Goal: Find specific page/section: Find specific page/section

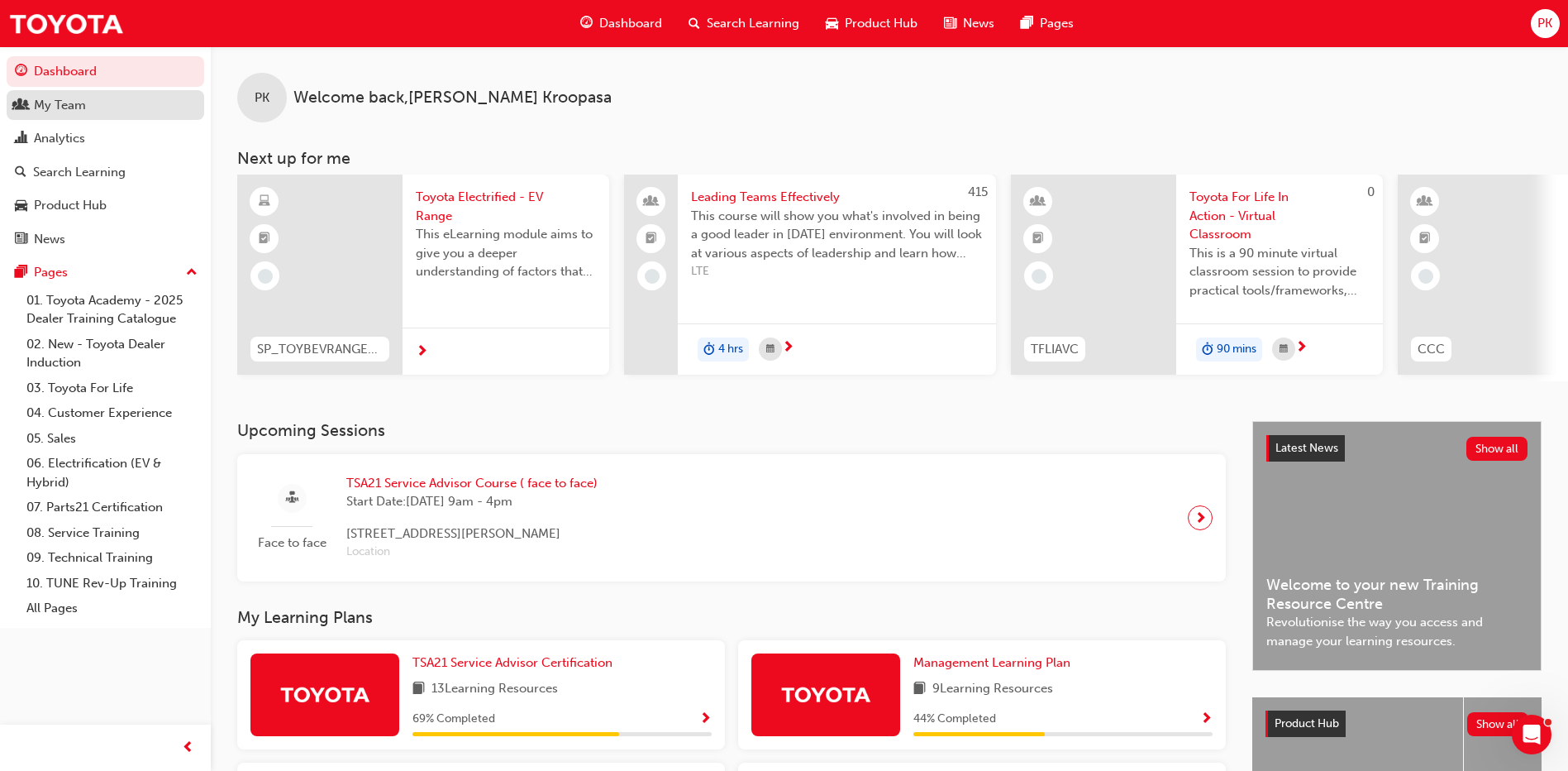
click at [53, 103] on div "My Team" at bounding box center [60, 106] width 52 height 19
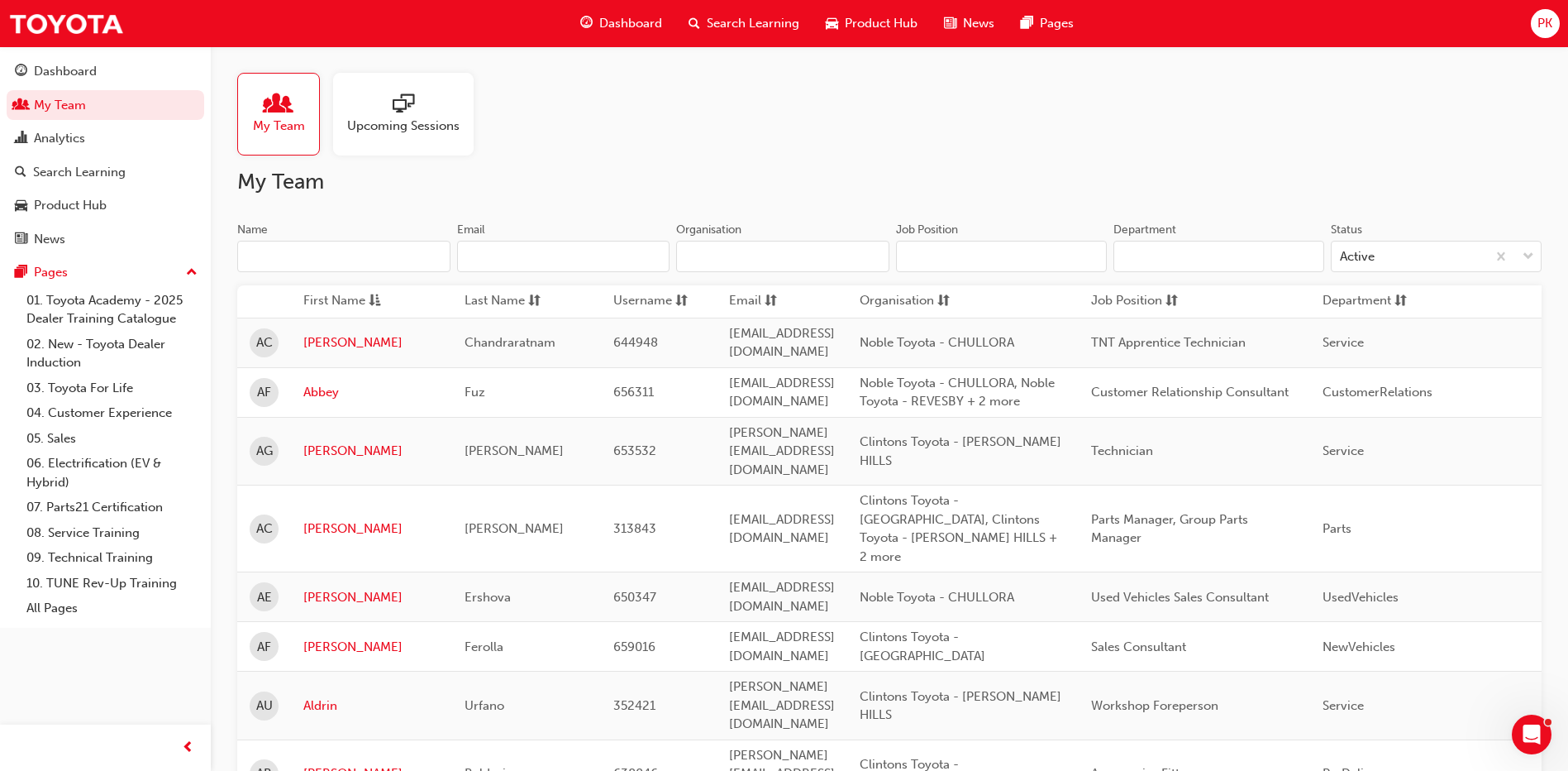
click at [391, 249] on input "Name" at bounding box center [344, 256] width 213 height 31
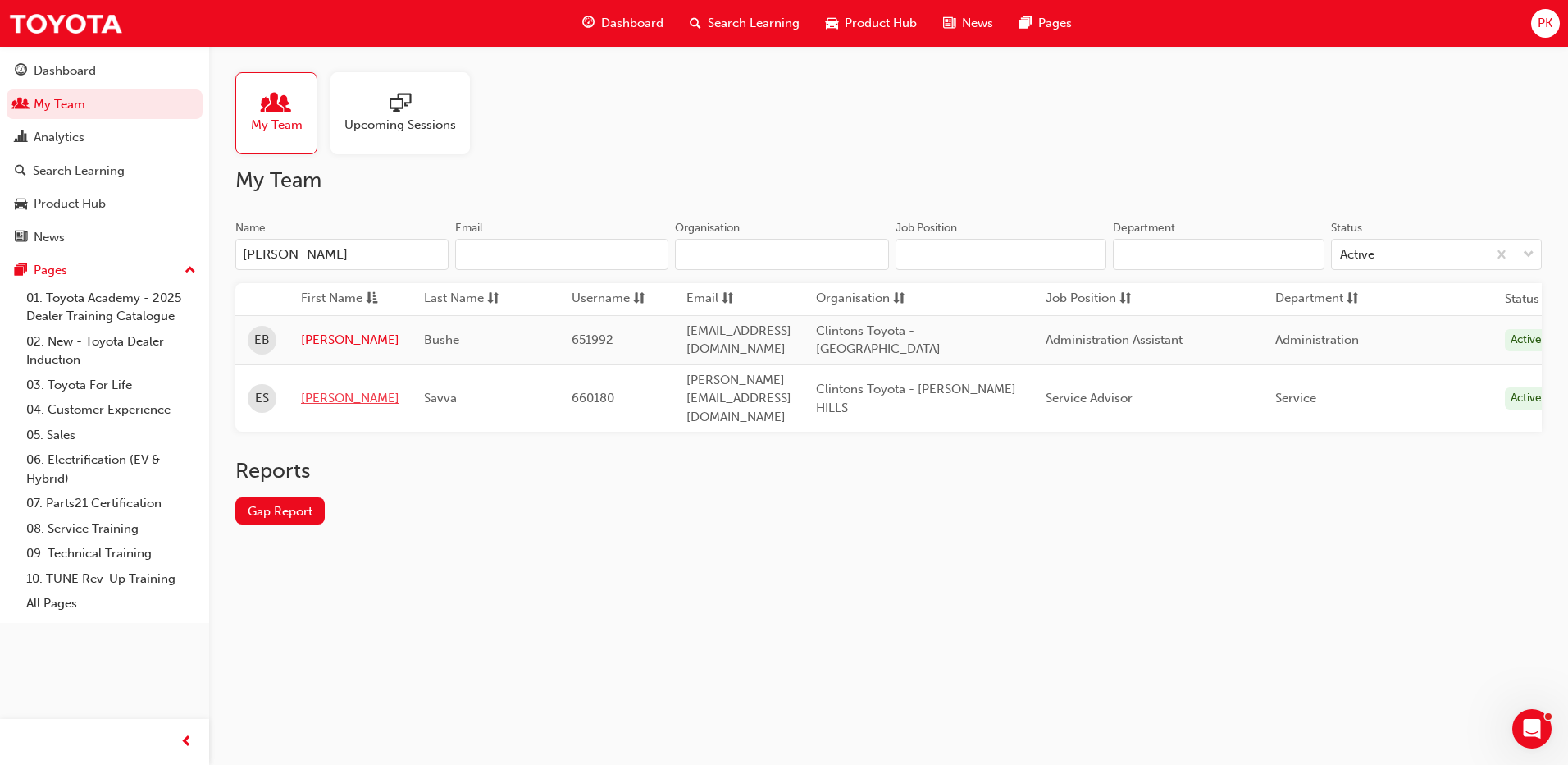
type input "[PERSON_NAME]"
click at [322, 389] on link "[PERSON_NAME]" at bounding box center [350, 398] width 98 height 19
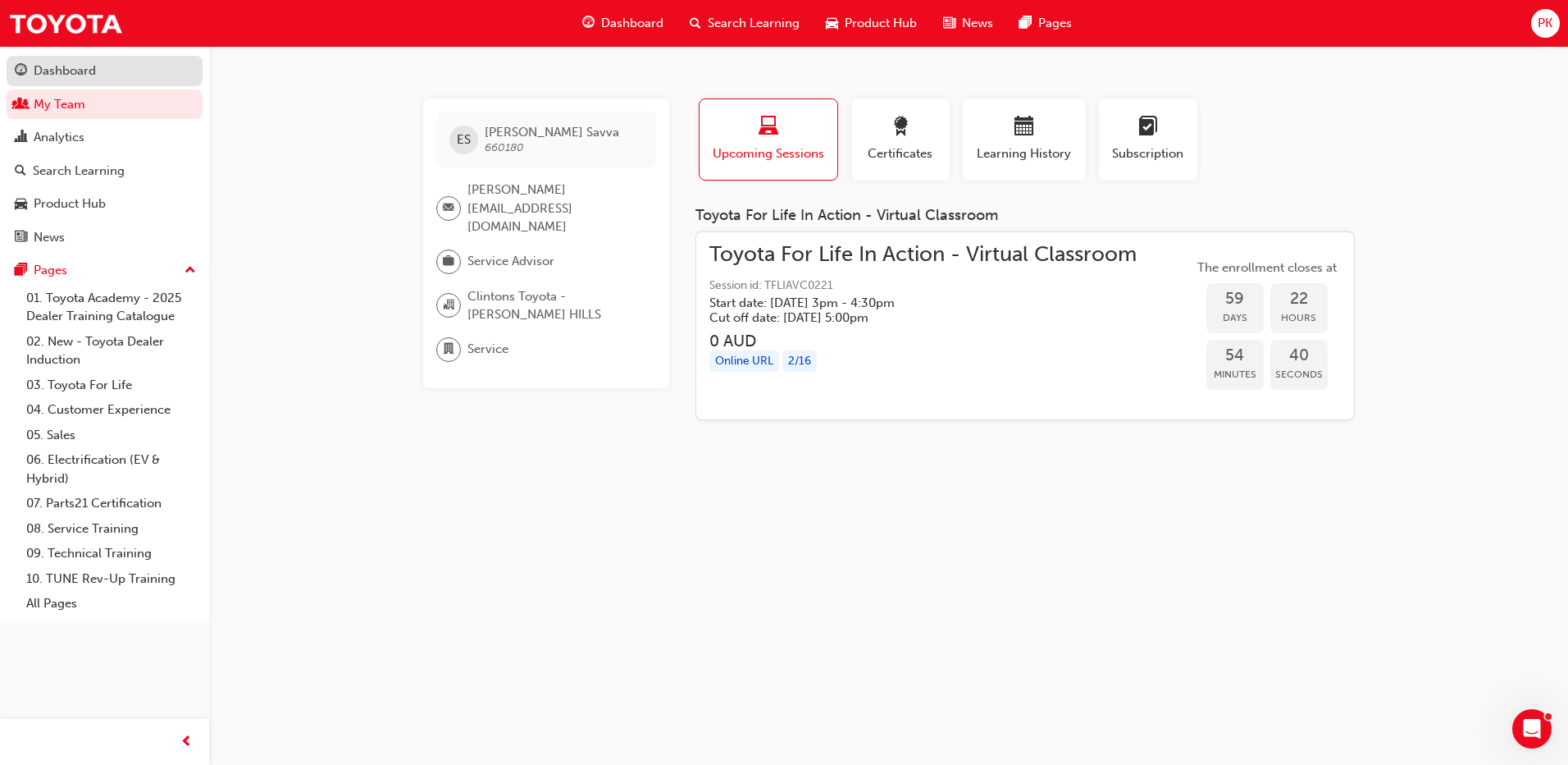
click at [89, 64] on div "Dashboard" at bounding box center [65, 71] width 62 height 19
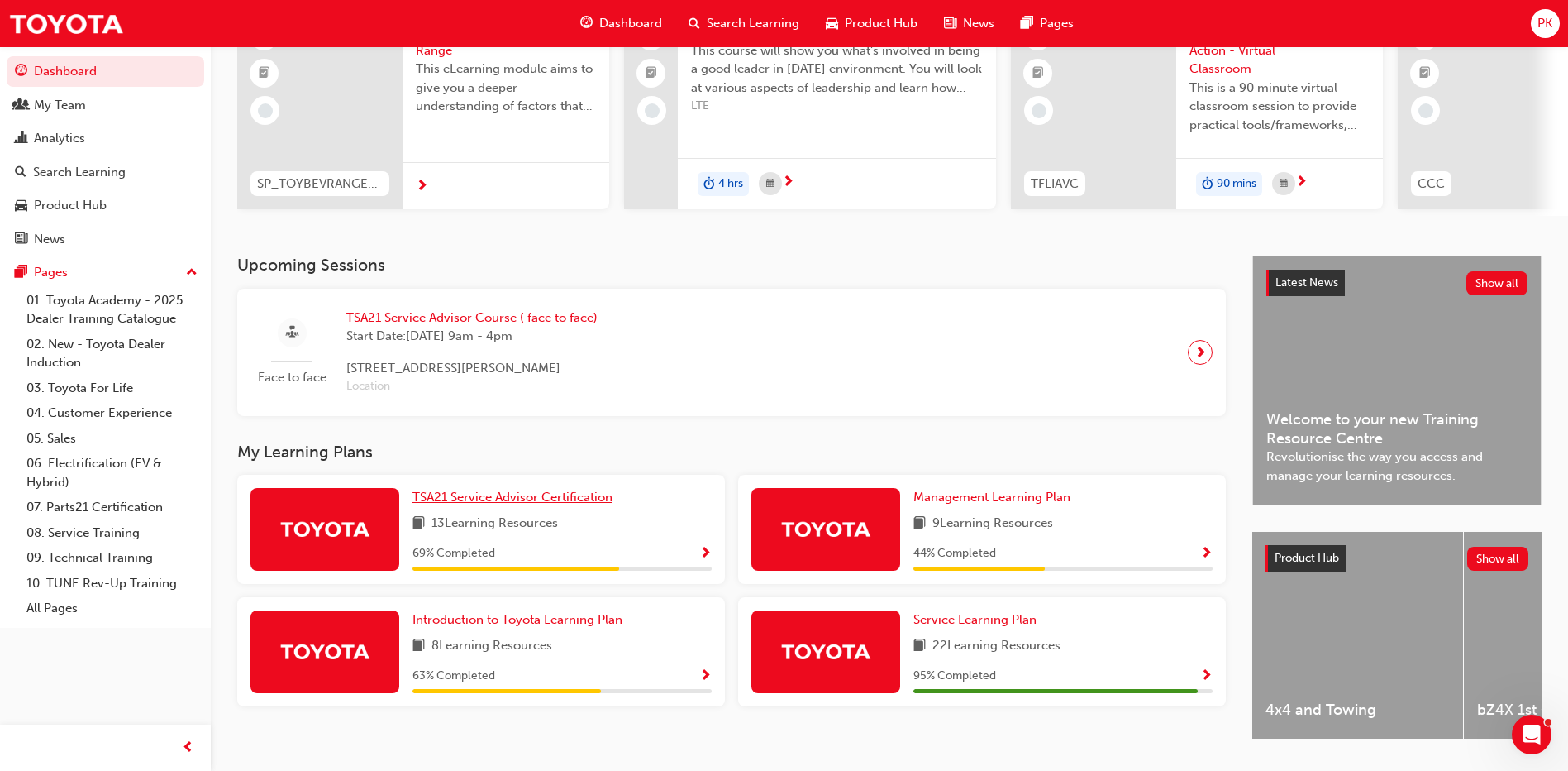
scroll to position [218, 0]
